Goal: Task Accomplishment & Management: Manage account settings

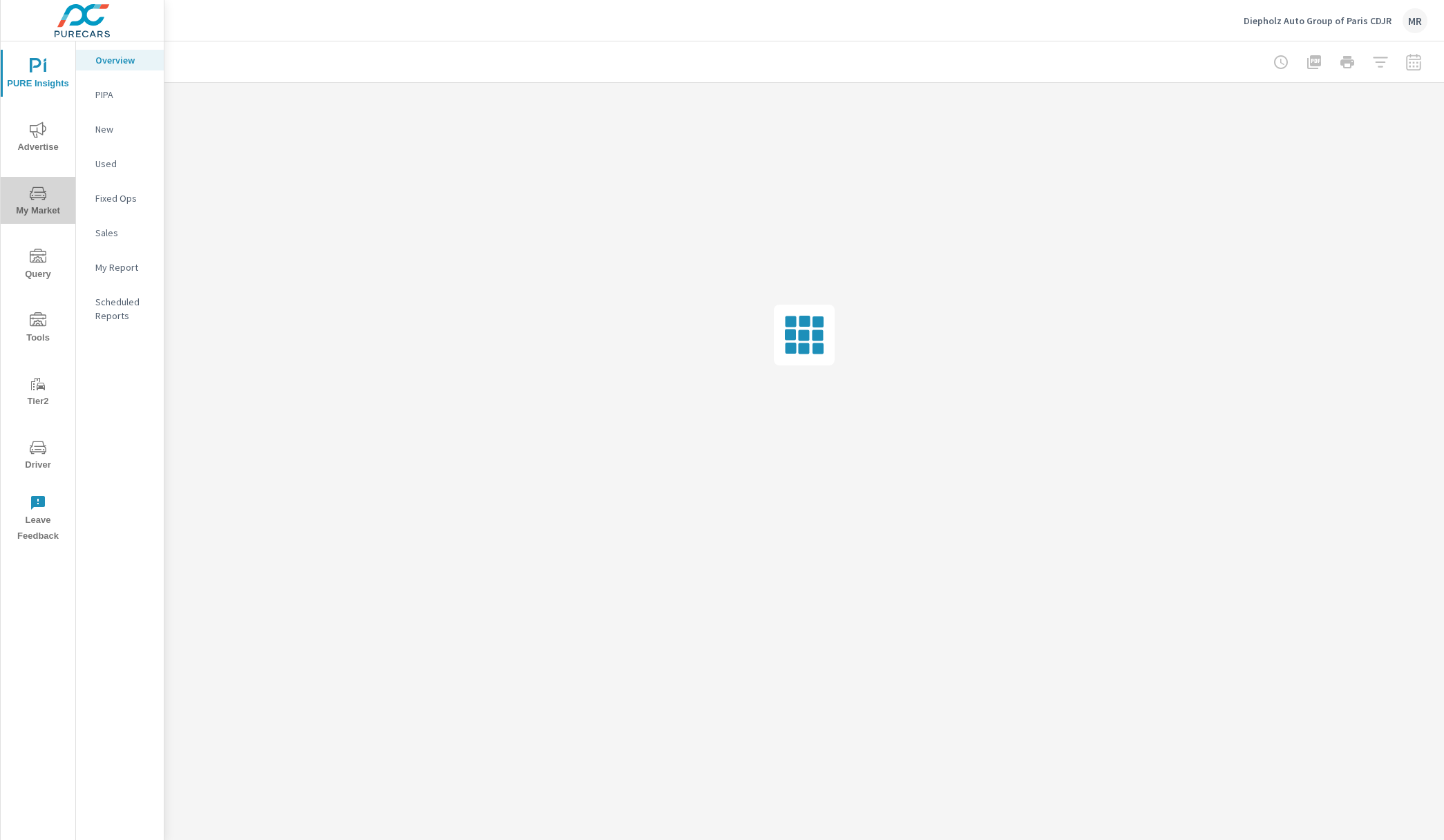
click at [34, 197] on icon "nav menu" at bounding box center [38, 193] width 16 height 13
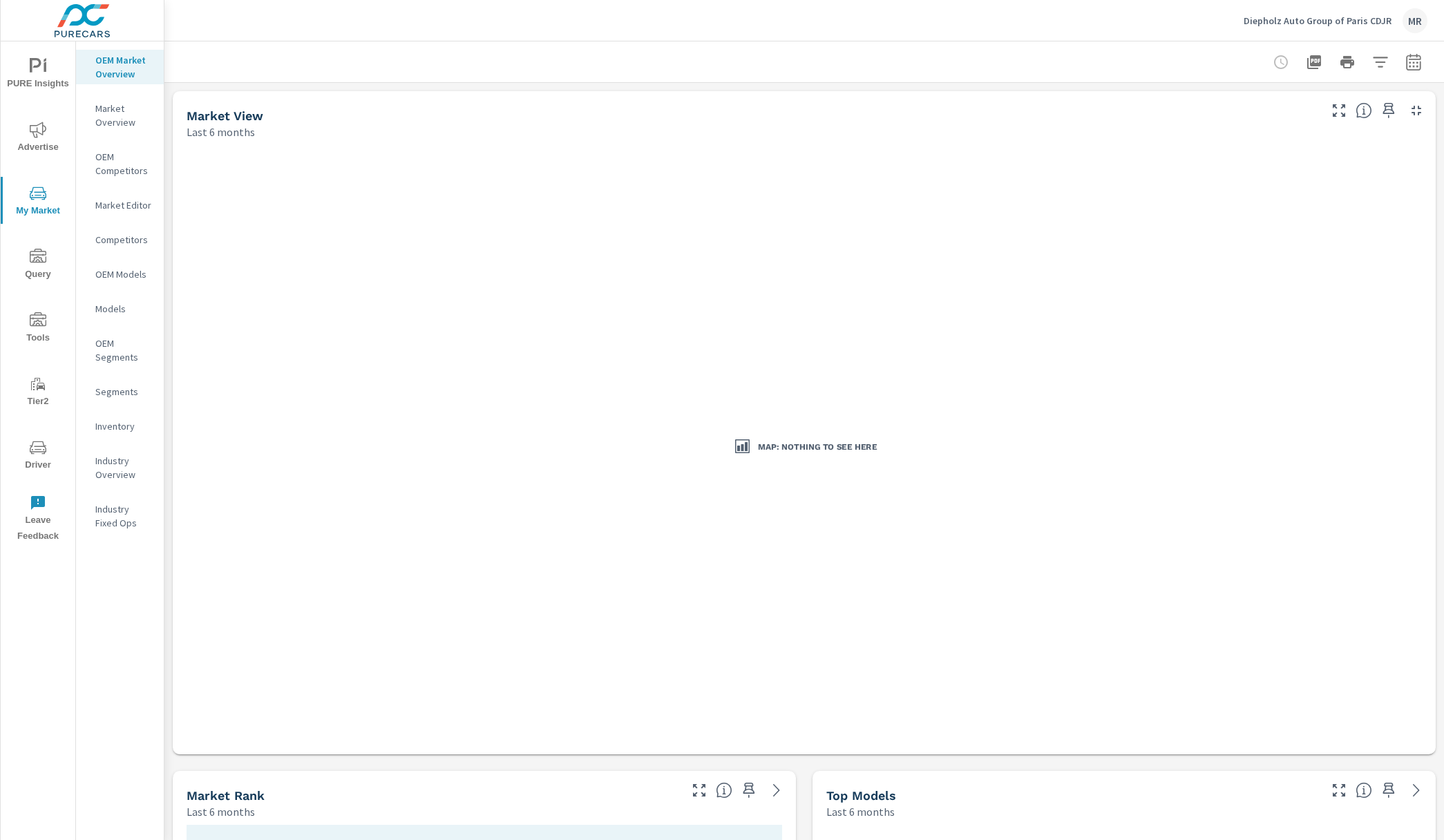
click at [1286, 21] on p "Diepholz Auto Group of Paris CDJR" at bounding box center [1317, 20] width 148 height 12
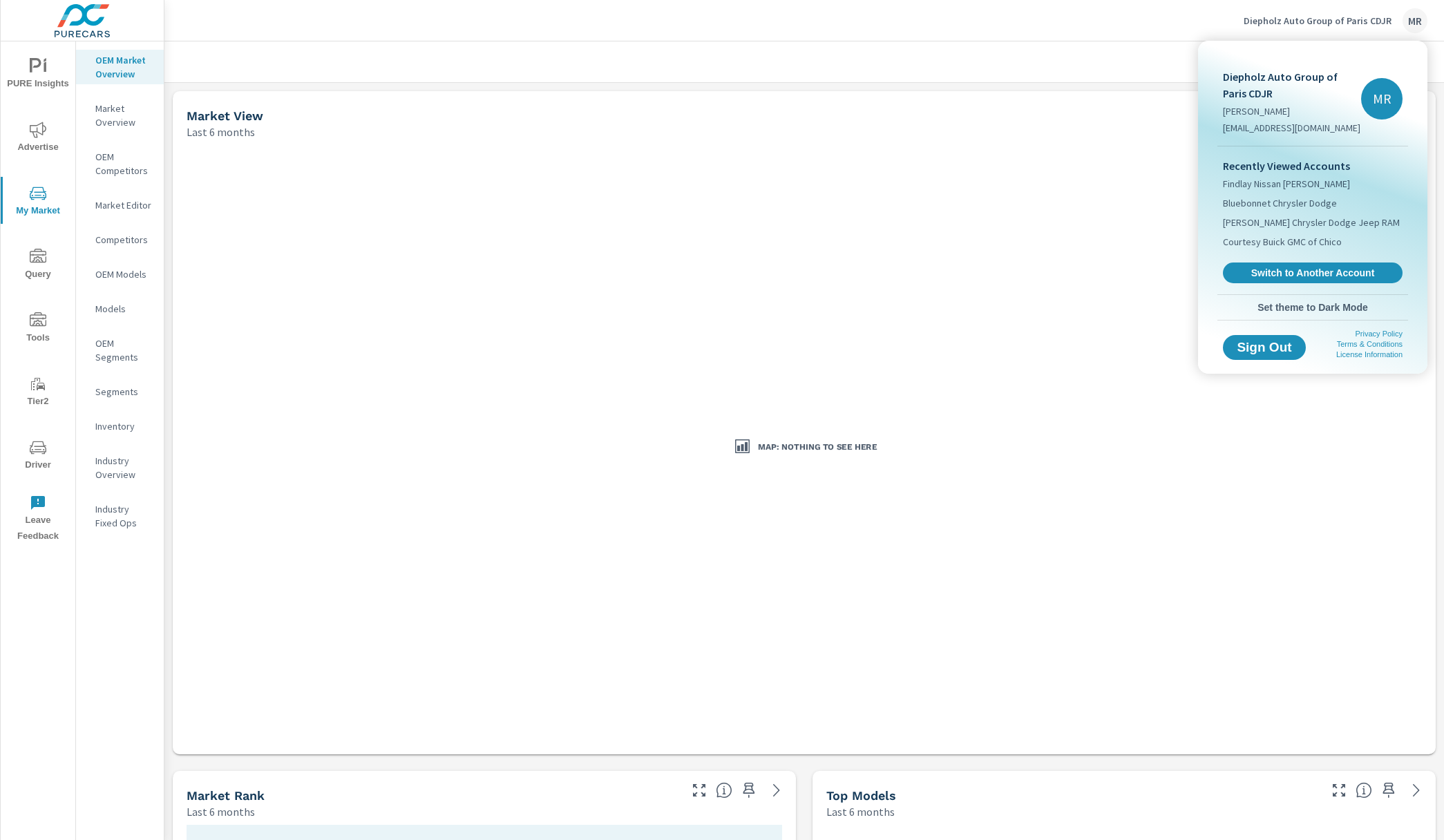
click at [817, 377] on div at bounding box center [722, 420] width 1444 height 840
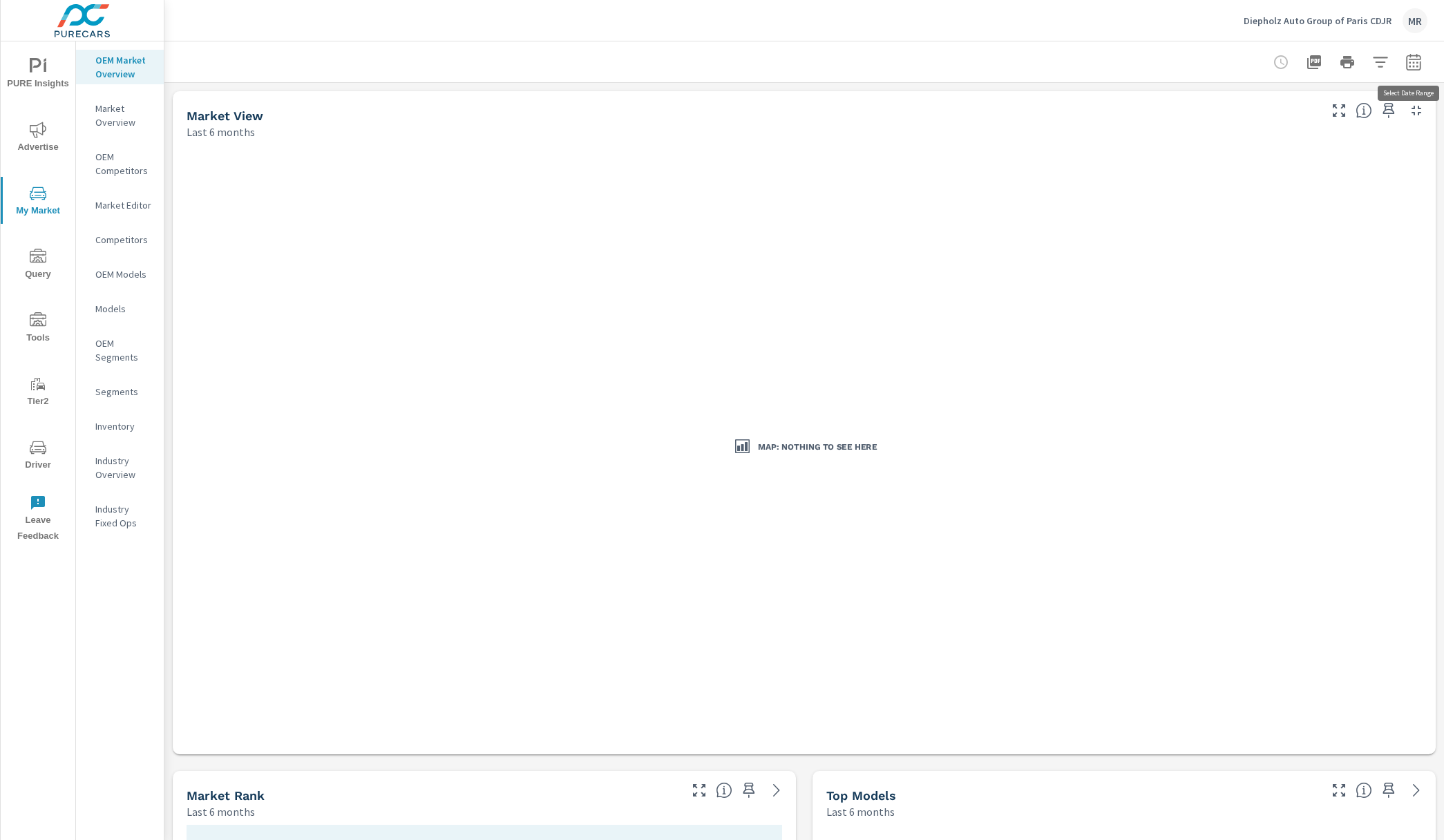
click at [1403, 56] on button "button" at bounding box center [1413, 62] width 28 height 28
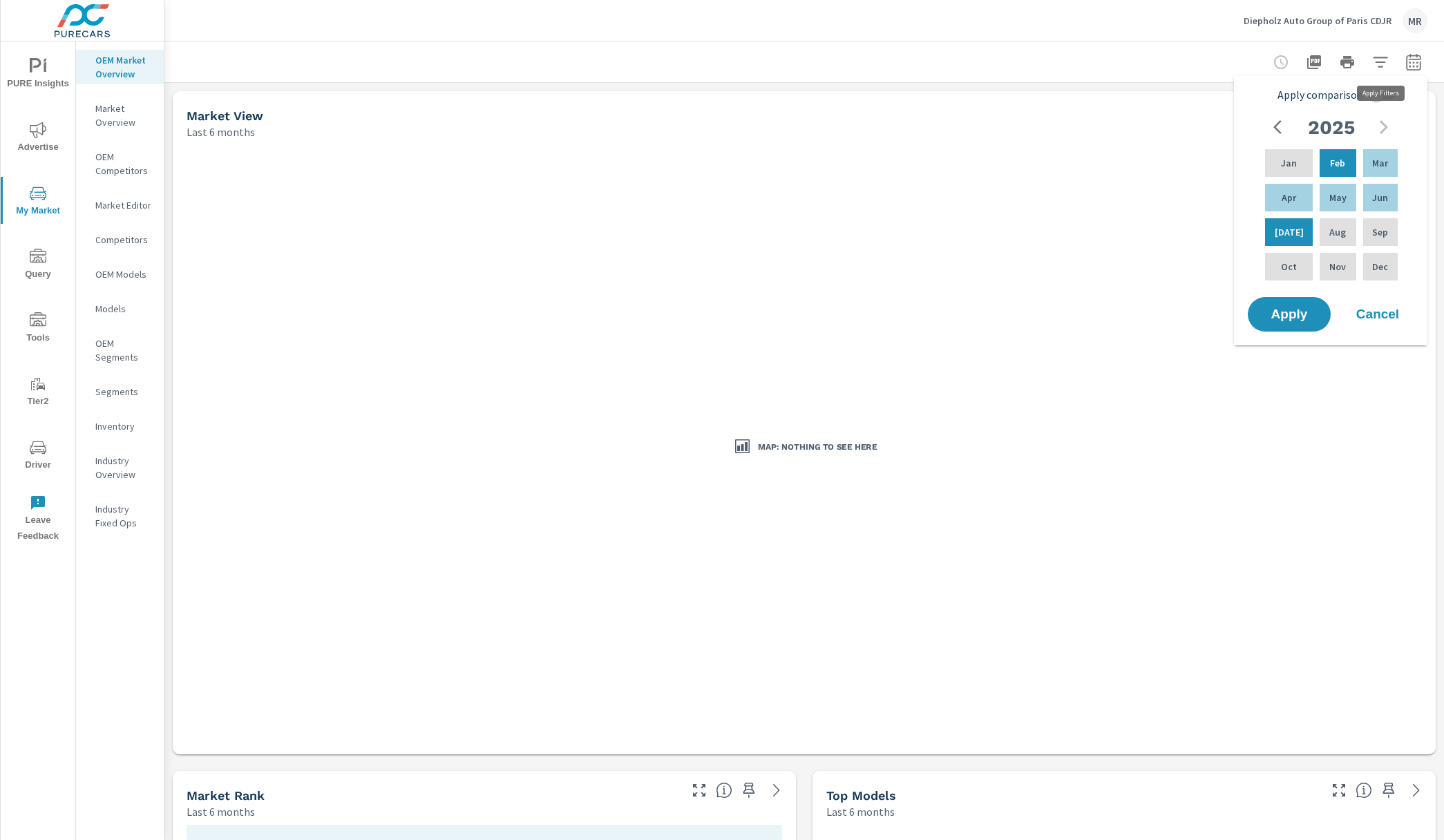
click at [1387, 54] on icon "button" at bounding box center [1380, 61] width 16 height 16
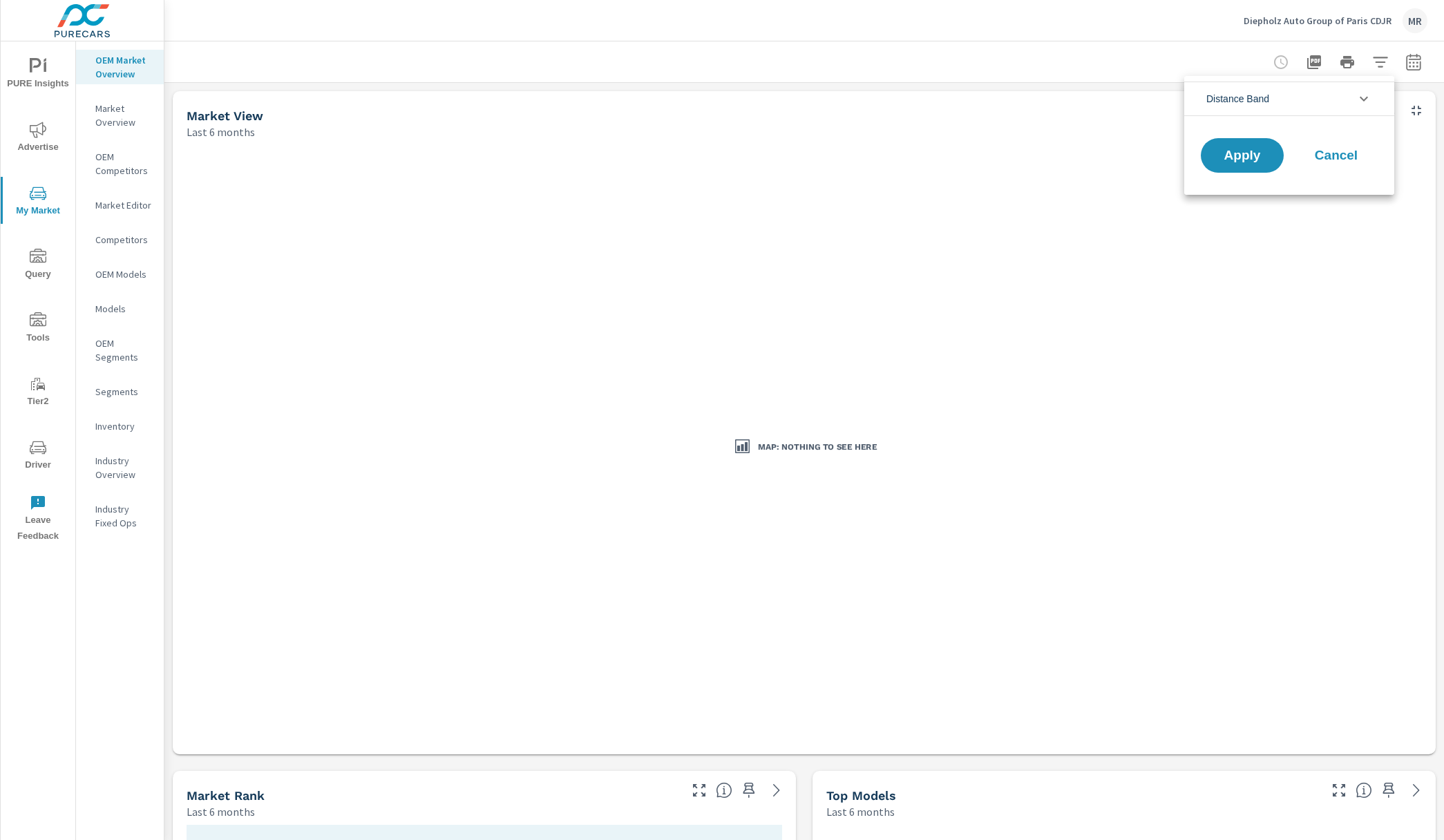
click at [1362, 93] on icon "filter options" at bounding box center [1363, 99] width 16 height 16
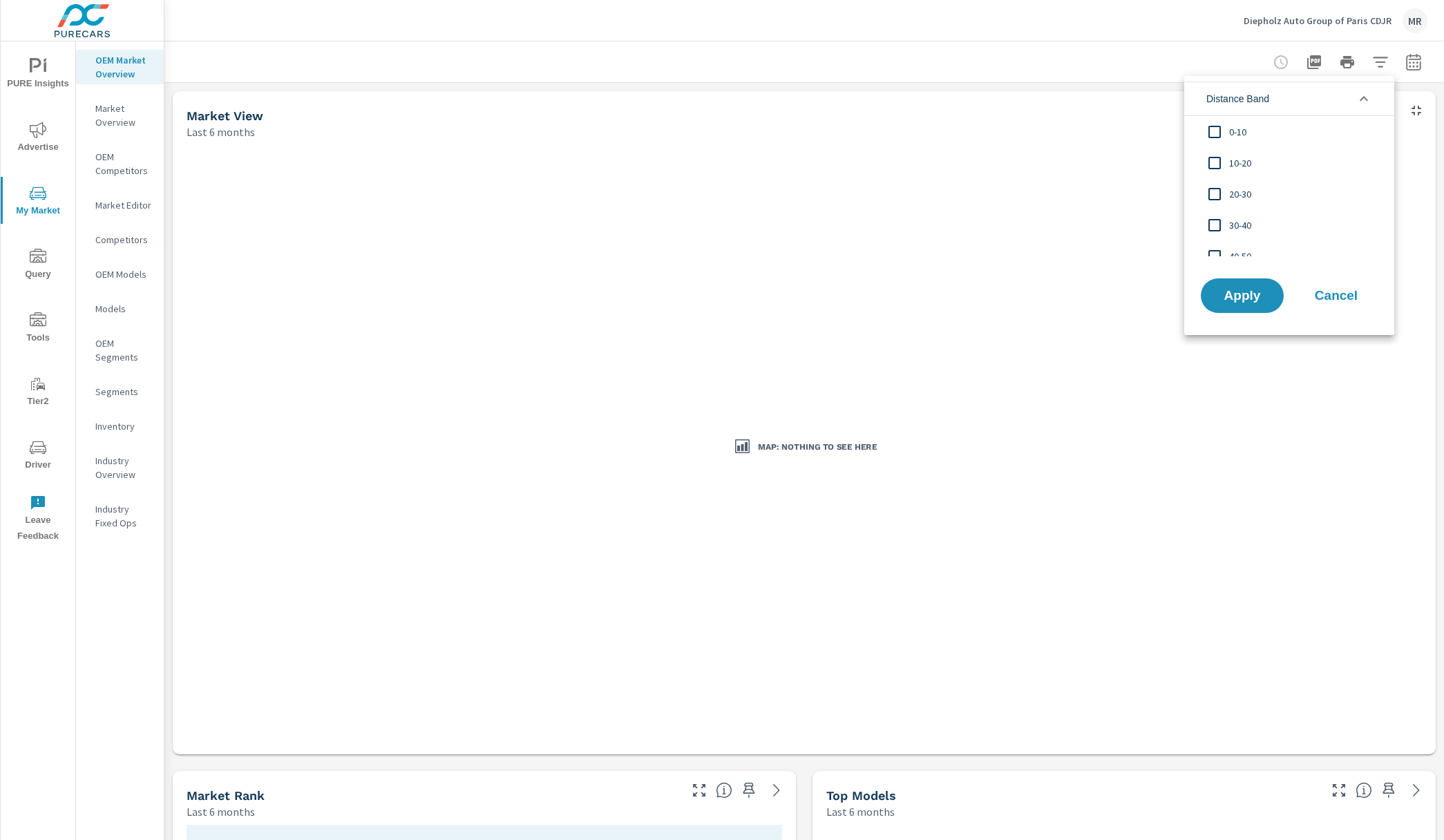
click at [1362, 93] on icon "filter options" at bounding box center [1363, 99] width 16 height 16
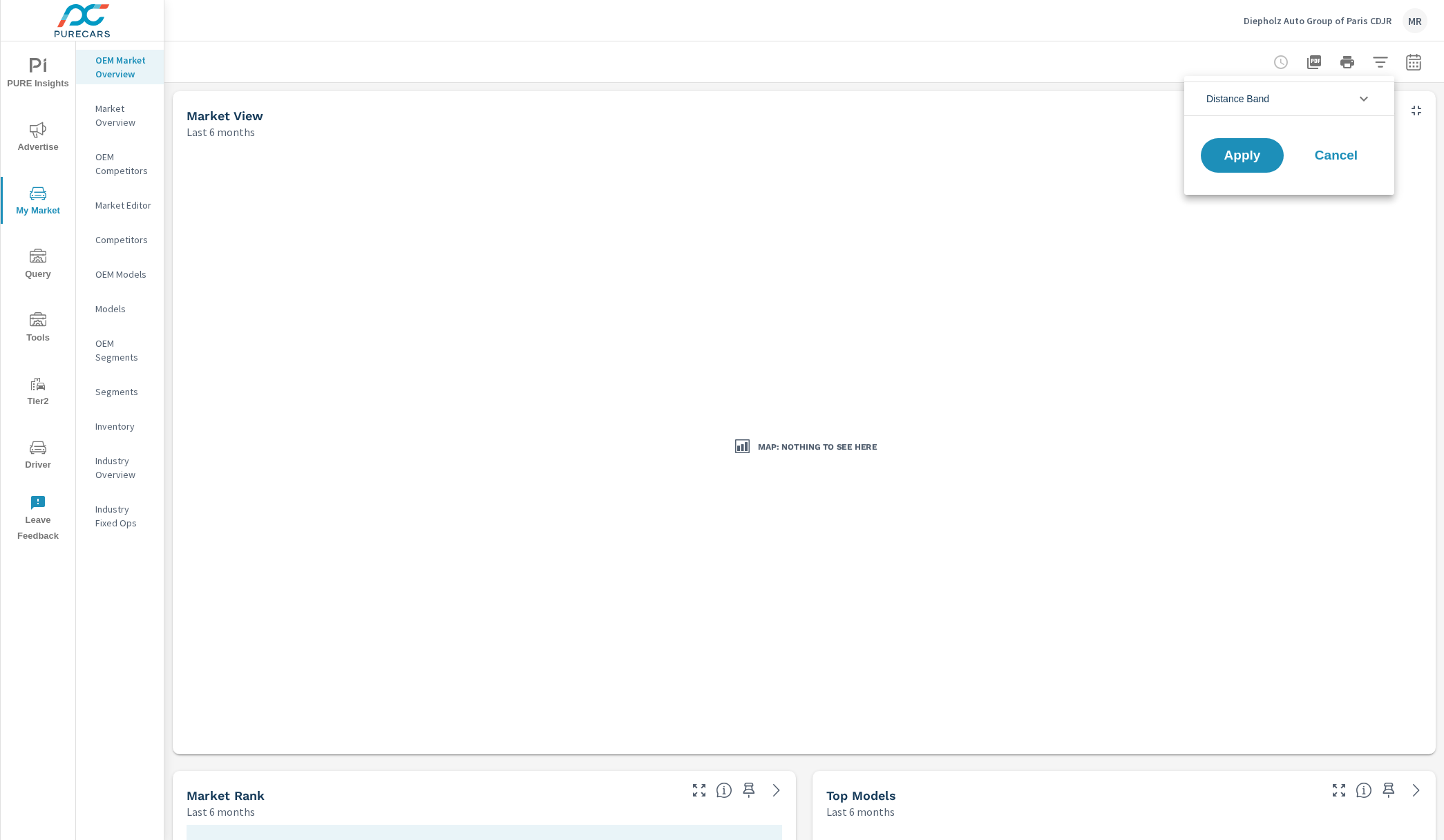
click at [1302, 8] on div at bounding box center [722, 420] width 1444 height 840
click at [1305, 20] on p "Diepholz Auto Group of Paris CDJR" at bounding box center [1317, 20] width 148 height 12
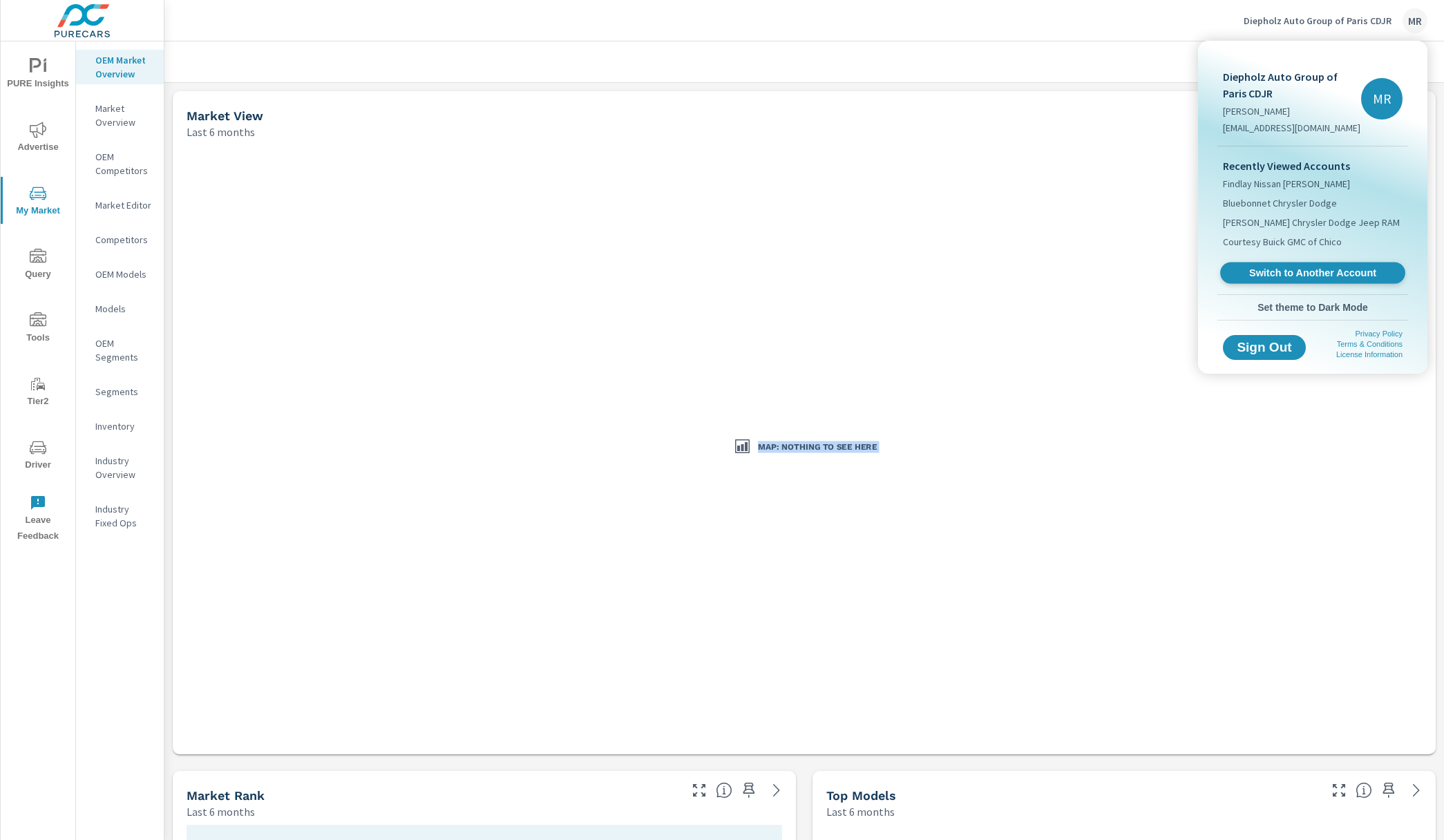
click at [1275, 270] on span "Switch to Another Account" at bounding box center [1312, 273] width 169 height 13
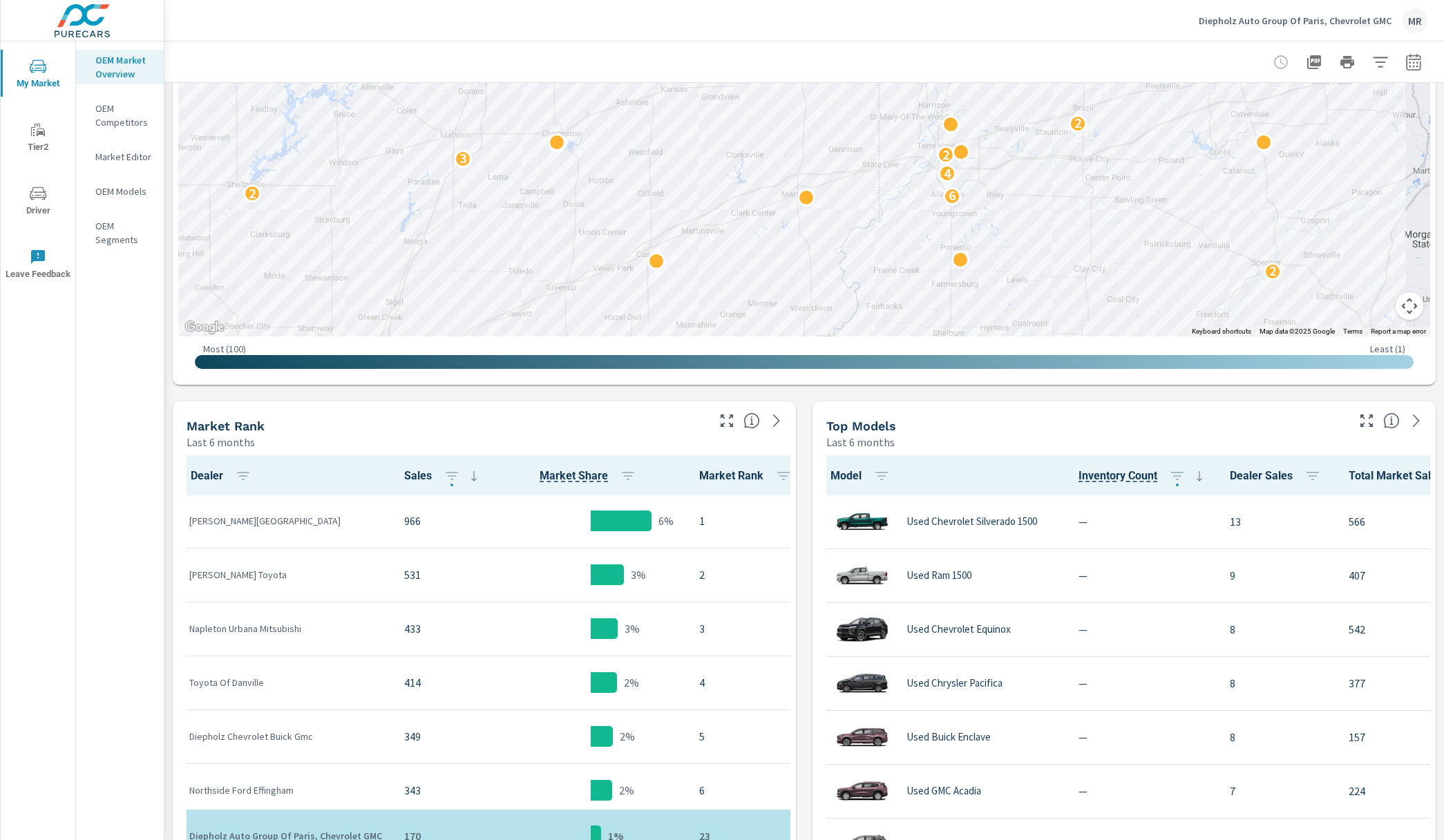
scroll to position [12, 0]
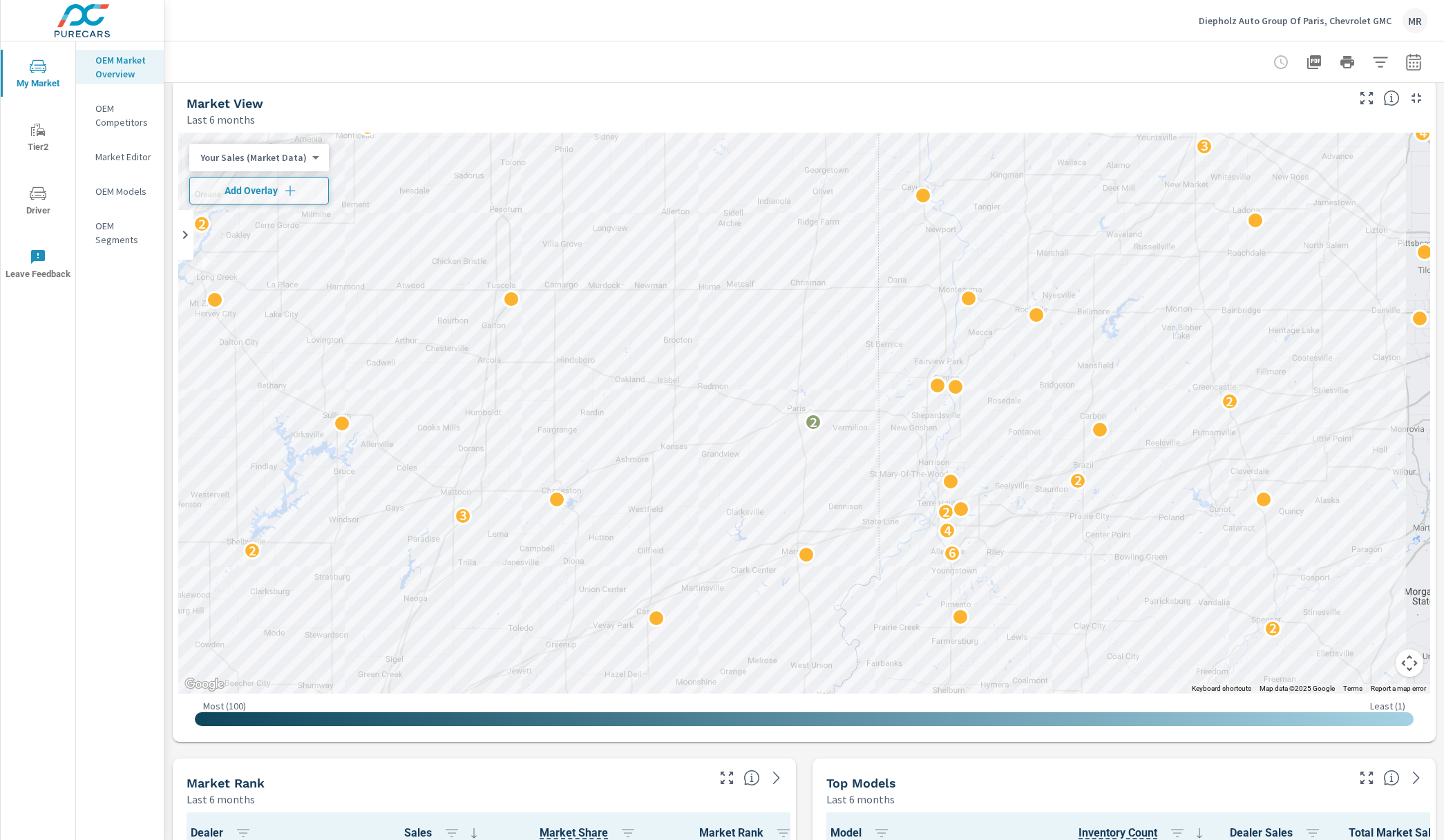
click at [282, 173] on div "Your Sales (Market Data) 0 ​ Add Overlay" at bounding box center [259, 174] width 139 height 61
click at [280, 179] on button "Add Overlay" at bounding box center [259, 190] width 139 height 28
